Goal: Find specific page/section: Find specific page/section

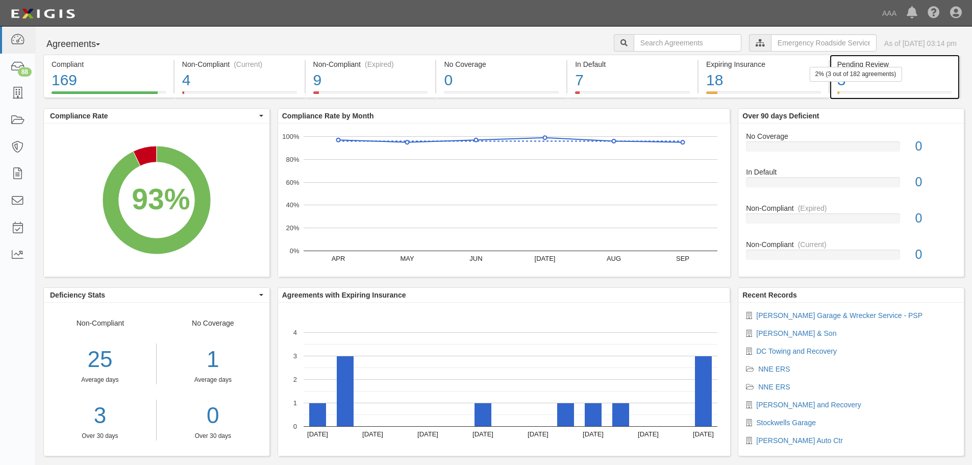
click at [889, 85] on div "3" at bounding box center [894, 80] width 114 height 22
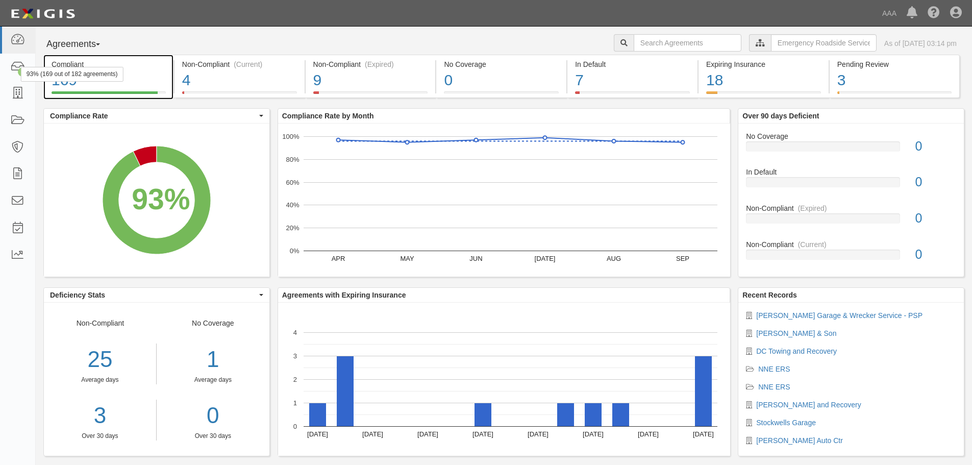
click at [128, 65] on div "Compliant" at bounding box center [109, 64] width 114 height 10
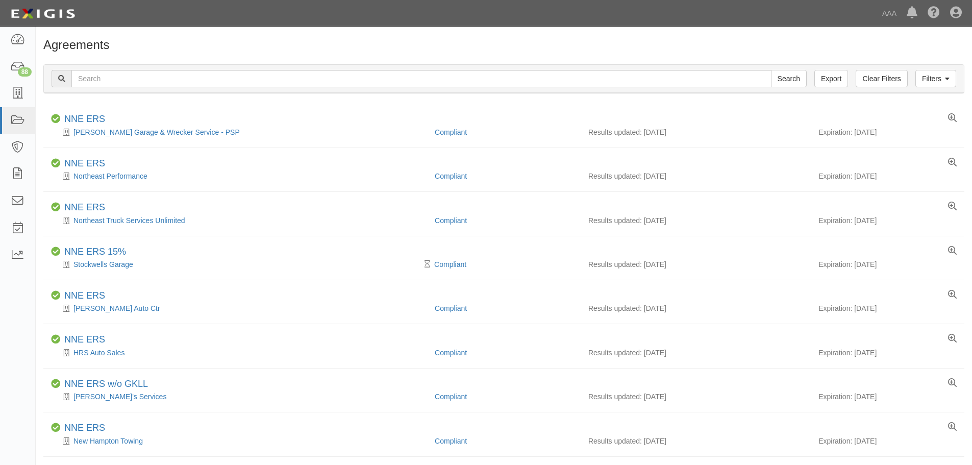
click at [512, 54] on div "Agreements" at bounding box center [504, 47] width 936 height 18
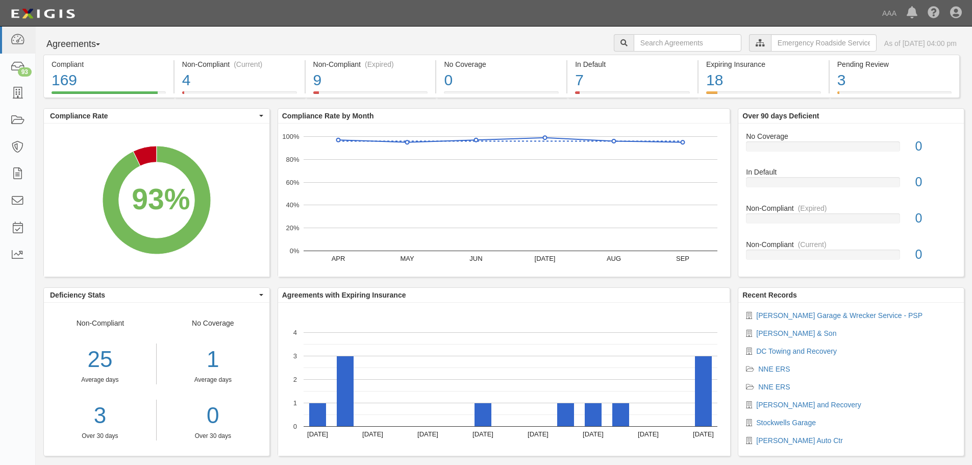
click at [425, 34] on div "Agreements Parties Agreements Coverages AAA East Central Automotive Services Em…" at bounding box center [504, 44] width 936 height 20
click at [902, 85] on div "3" at bounding box center [894, 80] width 114 height 22
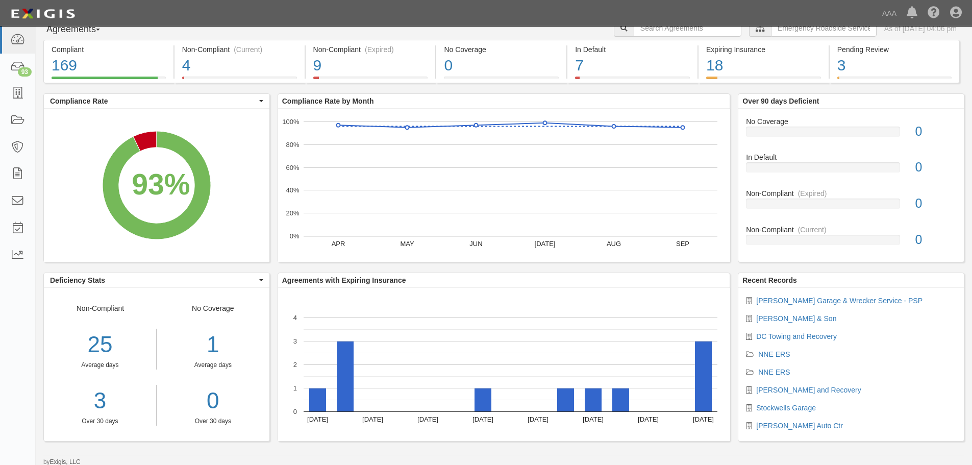
scroll to position [16, 0]
